Goal: Check status: Check status

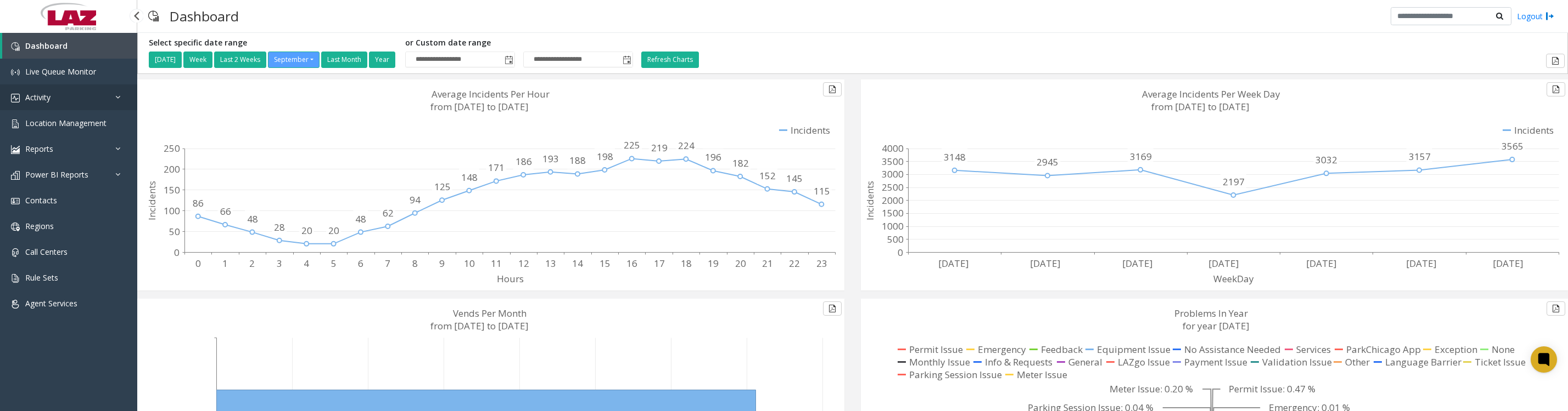
click at [35, 98] on span "Activity" at bounding box center [37, 97] width 25 height 10
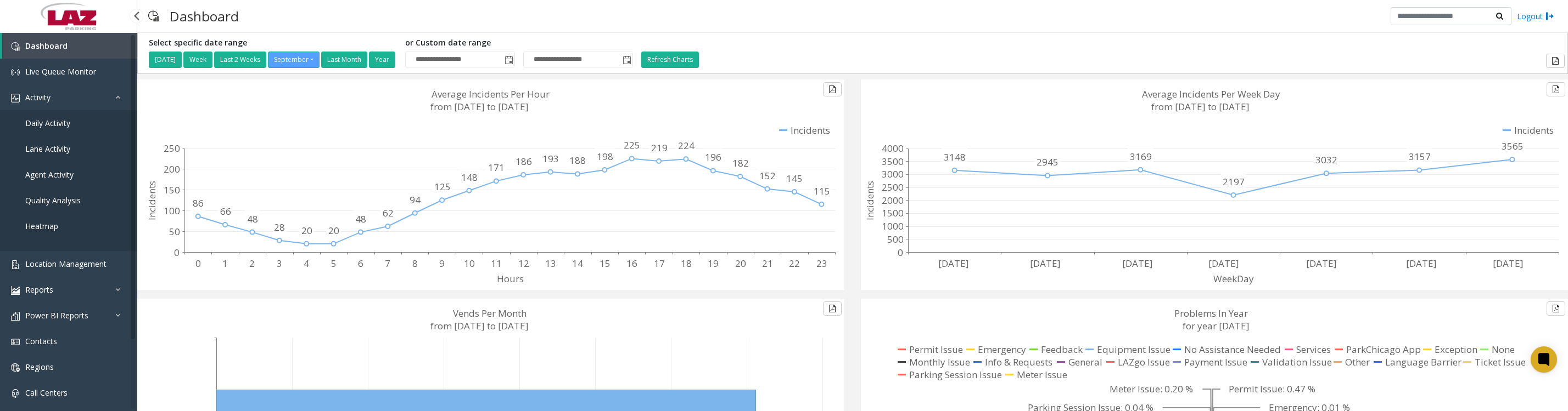
click at [70, 128] on span "Daily Activity" at bounding box center [47, 123] width 45 height 10
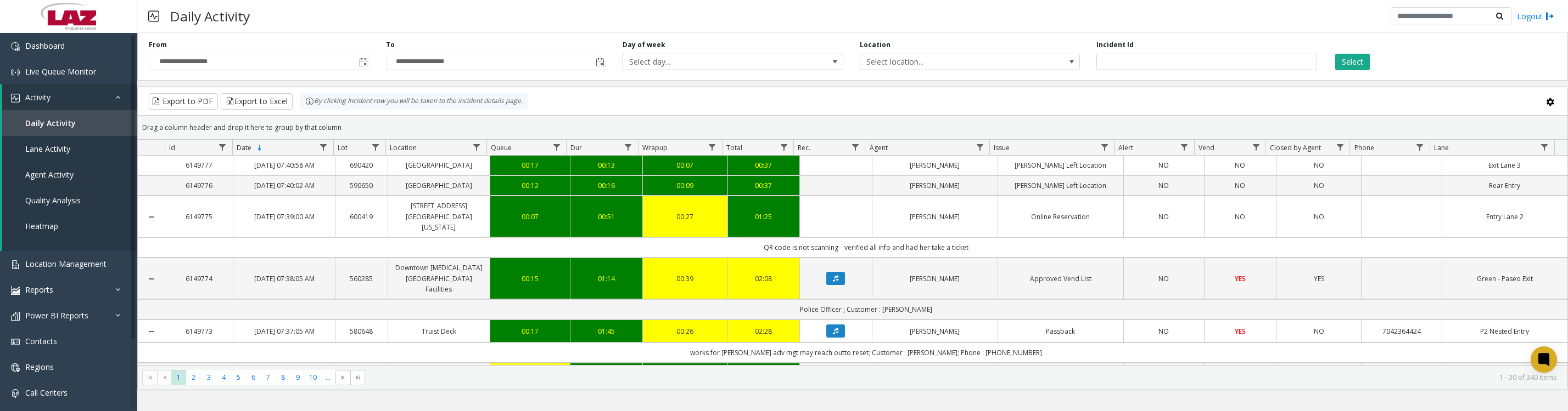
click at [361, 71] on span "Toggle popup" at bounding box center [363, 61] width 12 height 18
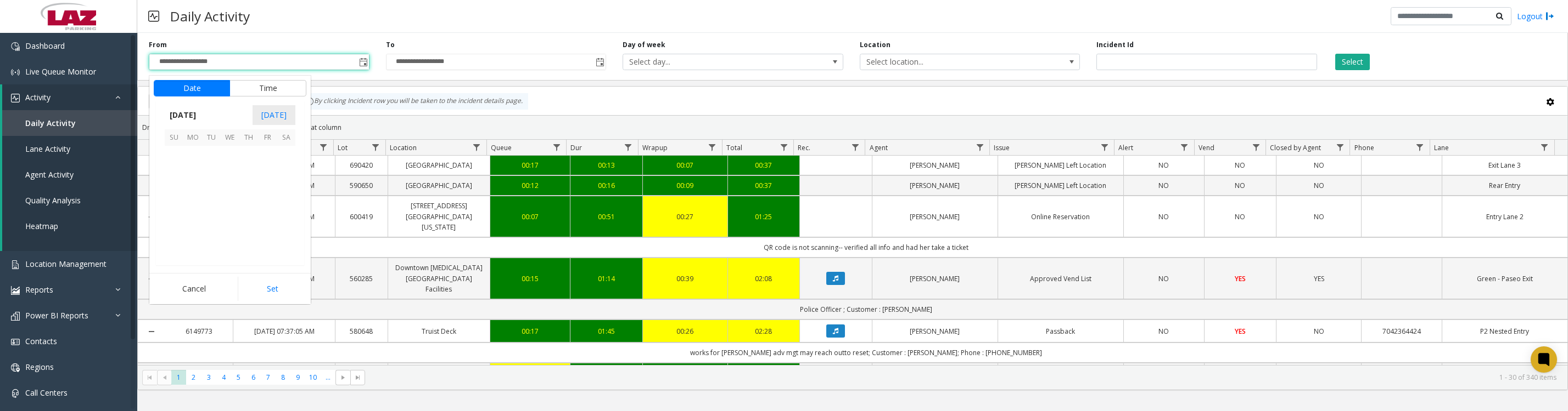
scroll to position [196726, 0]
click at [188, 160] on span "1" at bounding box center [192, 155] width 19 height 19
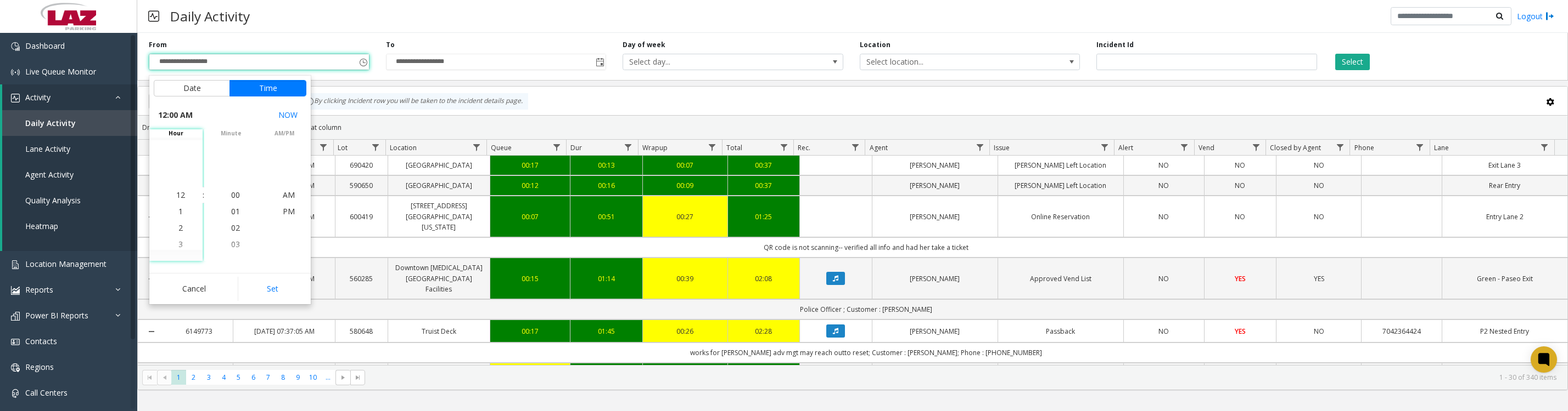
click at [261, 294] on button "Set" at bounding box center [273, 289] width 69 height 24
type input "**********"
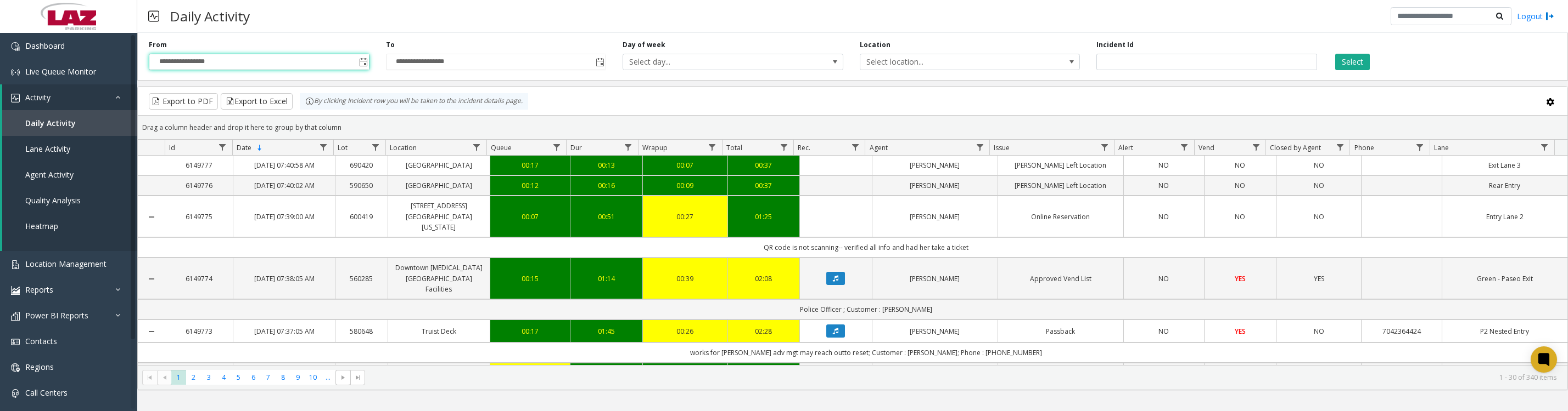
click at [1349, 63] on button "Select" at bounding box center [1353, 61] width 35 height 16
